Goal: Task Accomplishment & Management: Manage account settings

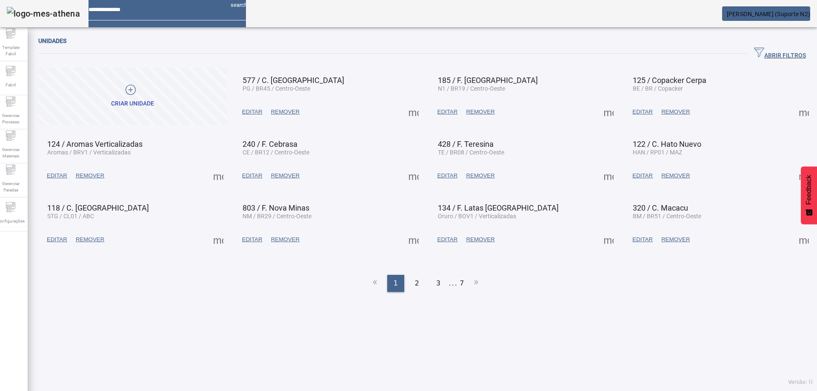
click at [19, 217] on span "Configurações" at bounding box center [10, 220] width 33 height 11
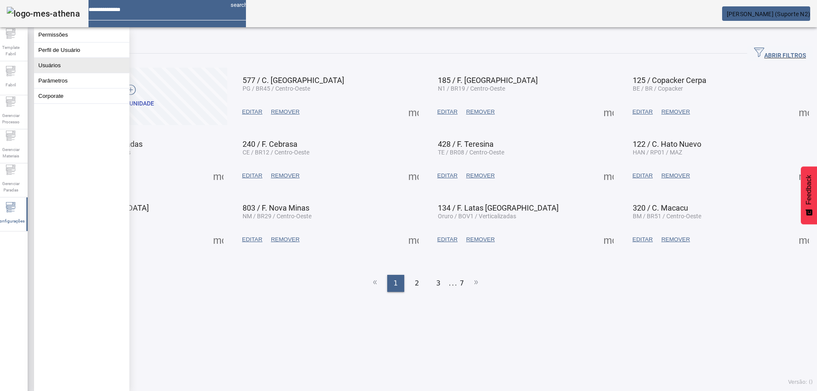
click at [50, 72] on button "Usuários" at bounding box center [81, 65] width 95 height 15
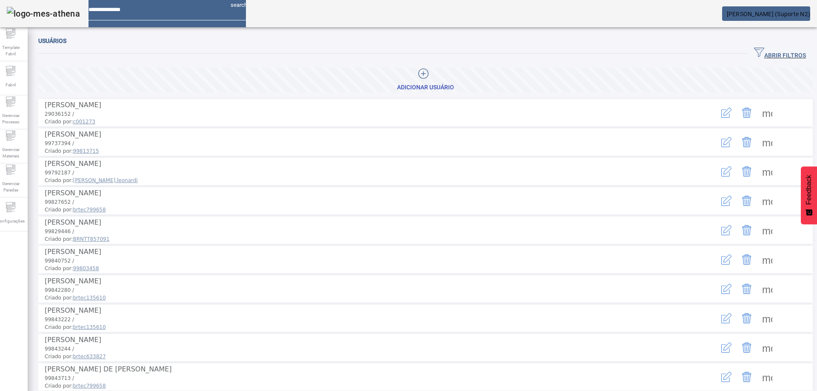
drag, startPoint x: 766, startPoint y: 53, endPoint x: 750, endPoint y: 59, distance: 17.5
click at [766, 54] on span "ABRIR FILTROS" at bounding box center [780, 53] width 52 height 13
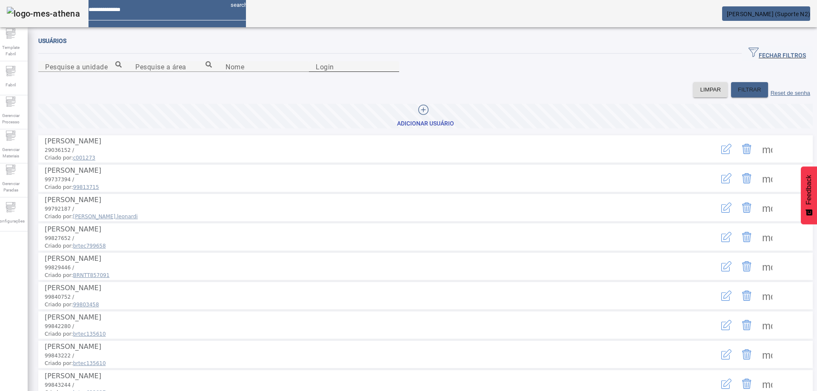
click at [334, 71] on mat-label "Login" at bounding box center [325, 67] width 18 height 8
click at [392, 72] on input "Login" at bounding box center [354, 67] width 77 height 10
click at [302, 72] on input "Nome" at bounding box center [263, 67] width 77 height 10
type input "**********"
click at [738, 94] on span "FILTRAR" at bounding box center [749, 90] width 23 height 9
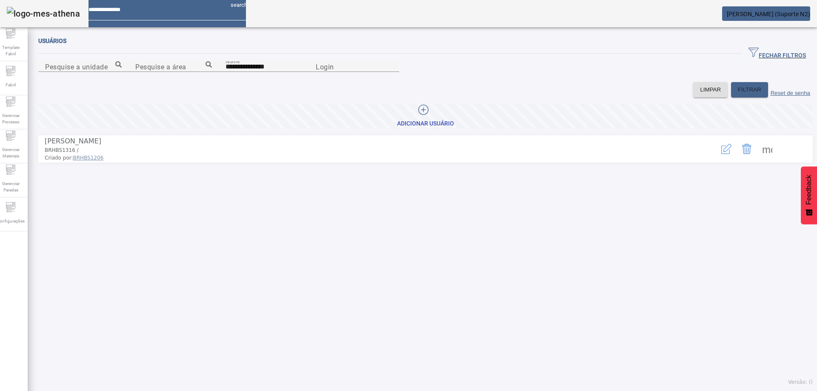
click at [721, 154] on icon "button" at bounding box center [726, 149] width 10 height 10
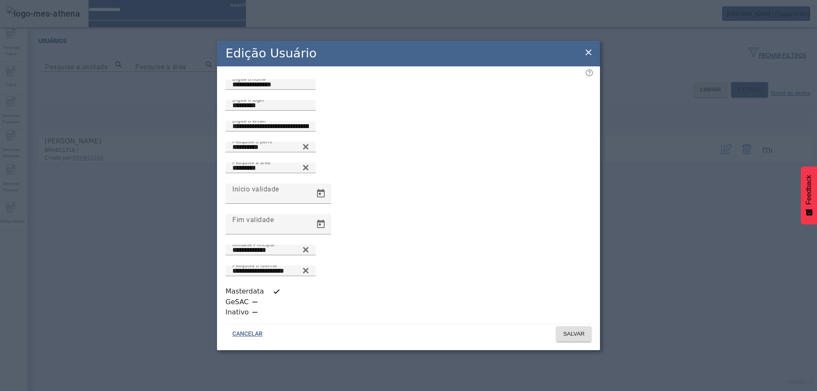
scroll to position [2, 0]
click at [308, 148] on icon at bounding box center [306, 146] width 6 height 6
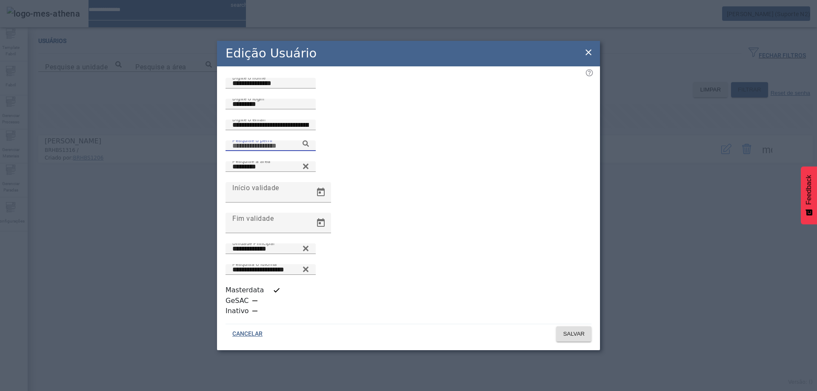
click at [309, 151] on input "Pesquise o perfil" at bounding box center [270, 146] width 77 height 10
click at [309, 147] on icon at bounding box center [306, 143] width 6 height 6
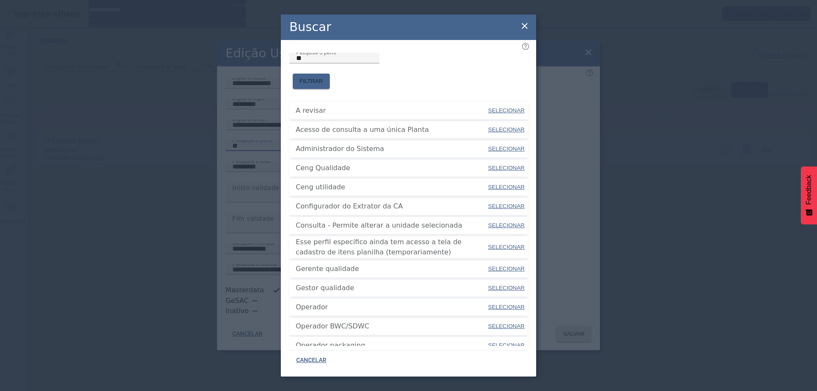
click at [500, 146] on span "SELECIONAR" at bounding box center [506, 149] width 37 height 6
type input "**********"
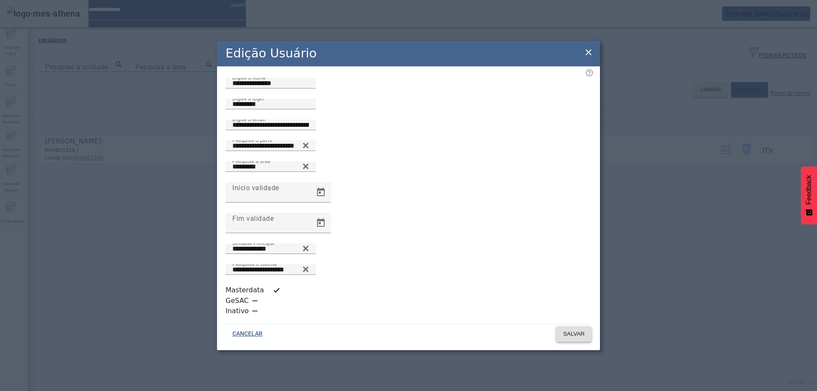
click at [579, 330] on span "SALVAR" at bounding box center [574, 334] width 22 height 9
